Goal: Use online tool/utility

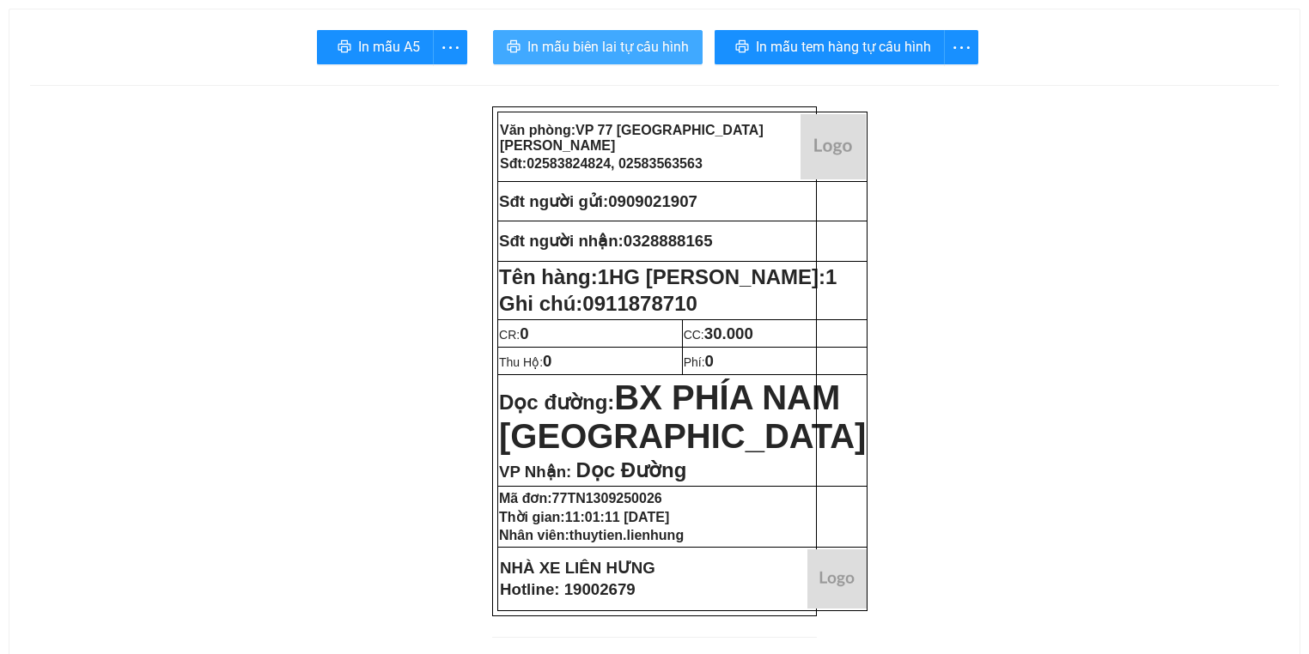
click at [618, 61] on button "In mẫu biên lai tự cấu hình" at bounding box center [598, 47] width 210 height 34
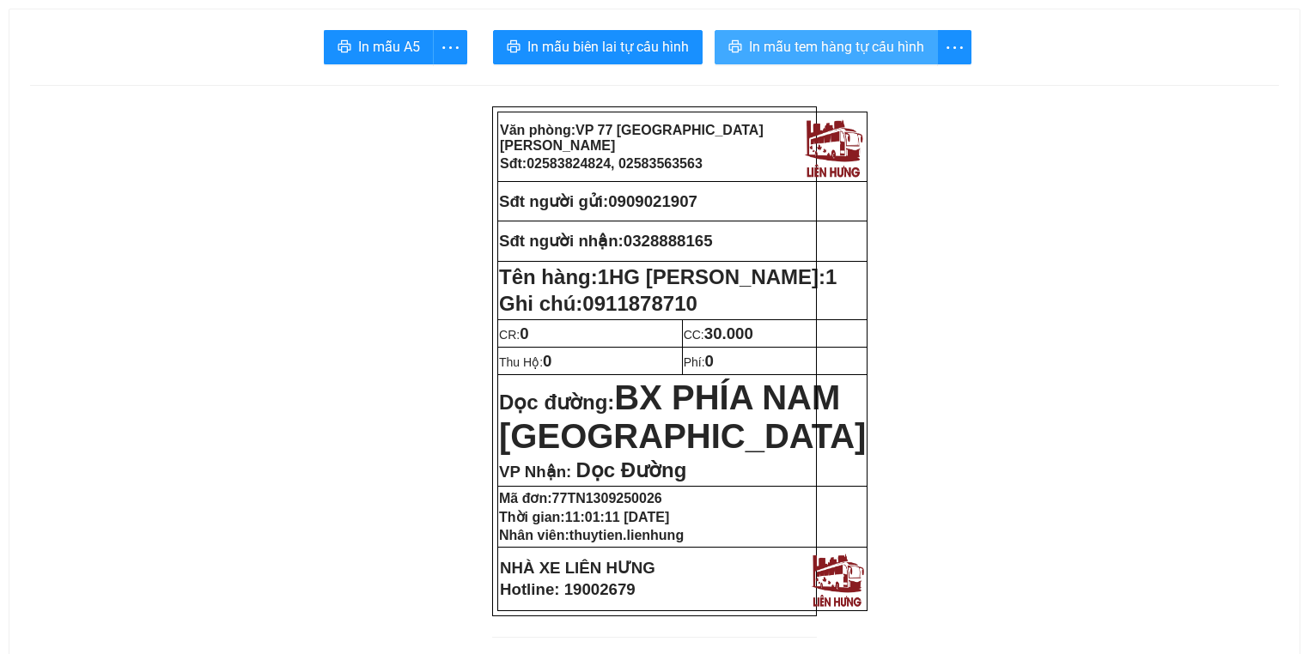
click at [824, 47] on span "In mẫu tem hàng tự cấu hình" at bounding box center [836, 46] width 175 height 21
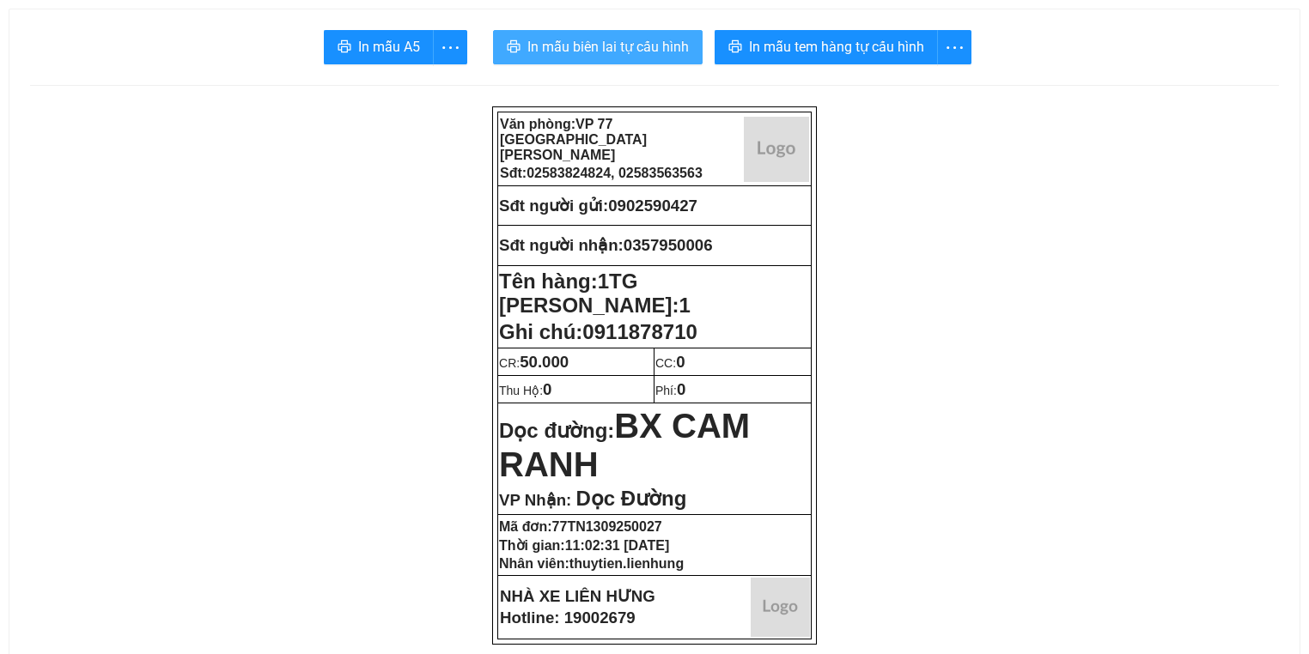
click at [593, 44] on span "In mẫu biên lai tự cấu hình" at bounding box center [607, 46] width 161 height 21
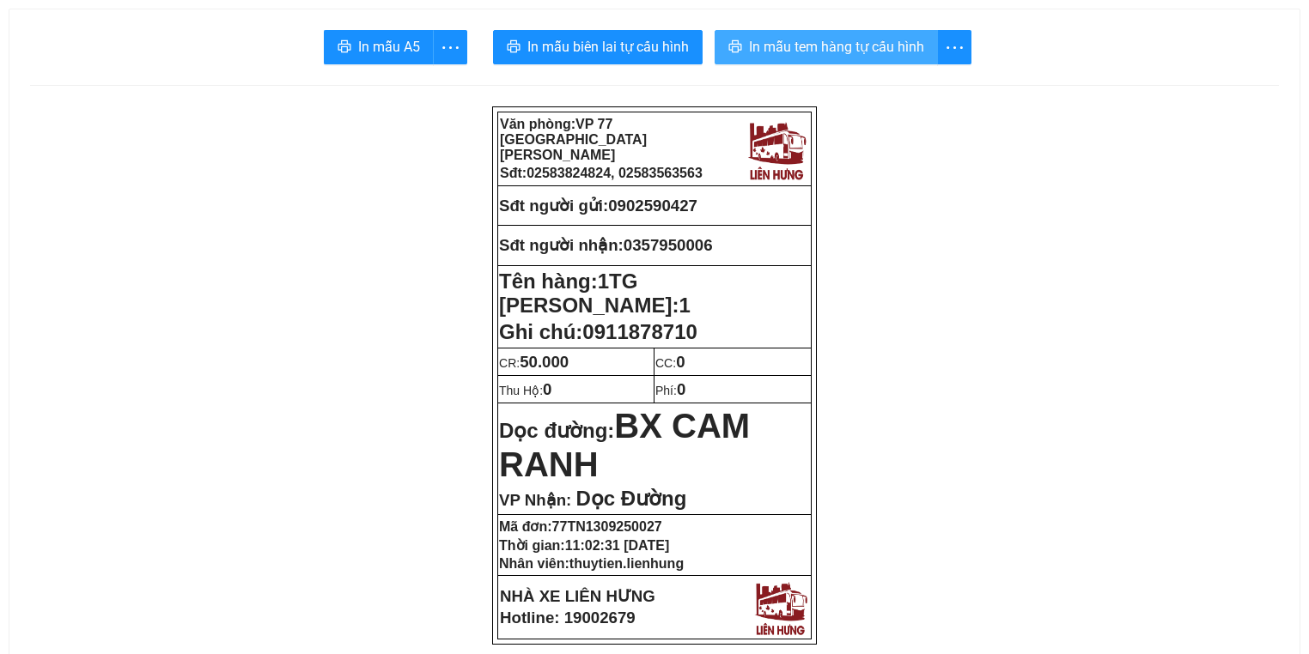
click at [787, 52] on span "In mẫu tem hàng tự cấu hình" at bounding box center [836, 46] width 175 height 21
